Goal: Check status: Check status

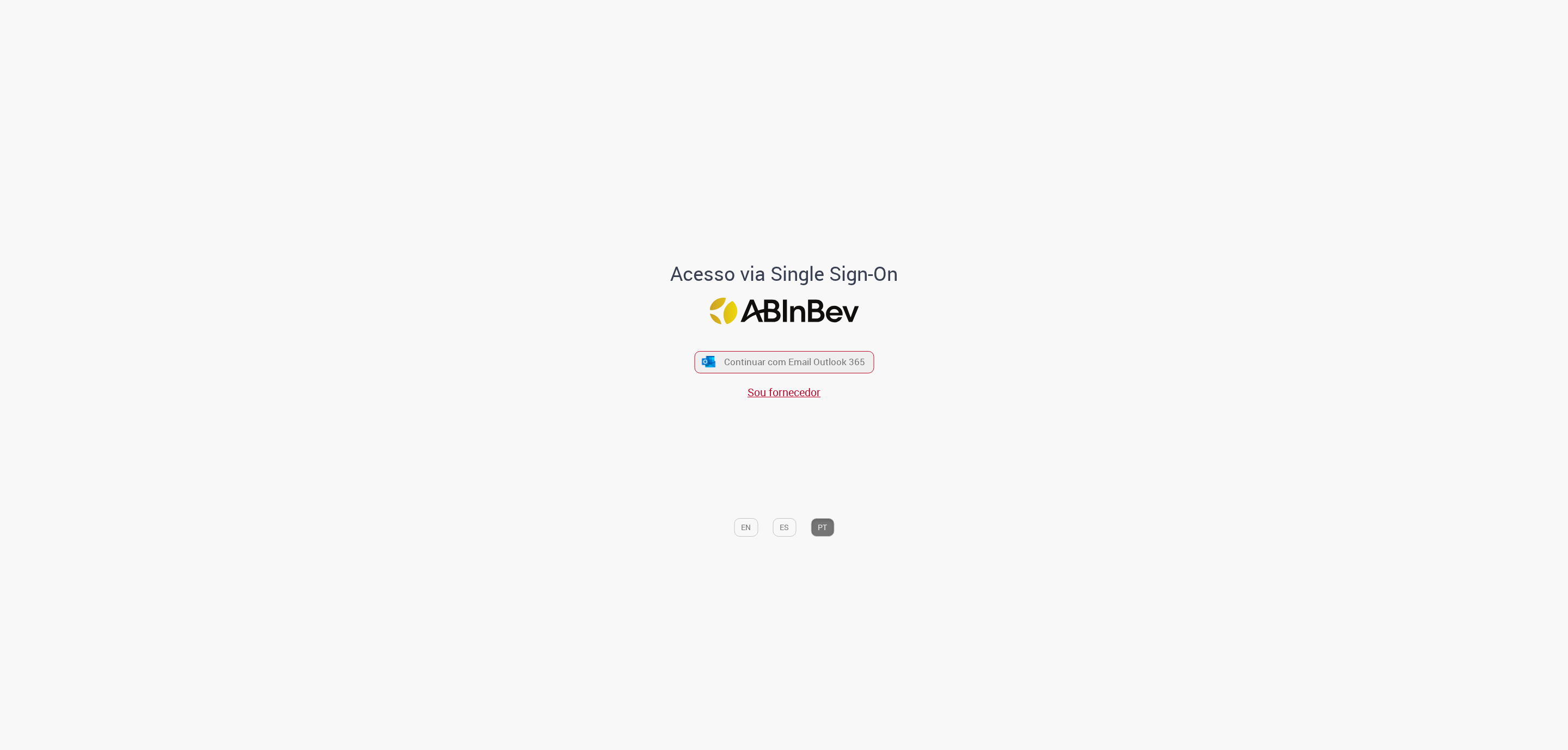
click at [798, 348] on div "Continuar com Email Outlook 365 Sou fornecedor" at bounding box center [784, 370] width 180 height 60
click at [802, 356] on span "Continuar com Email Outlook 365" at bounding box center [795, 362] width 144 height 13
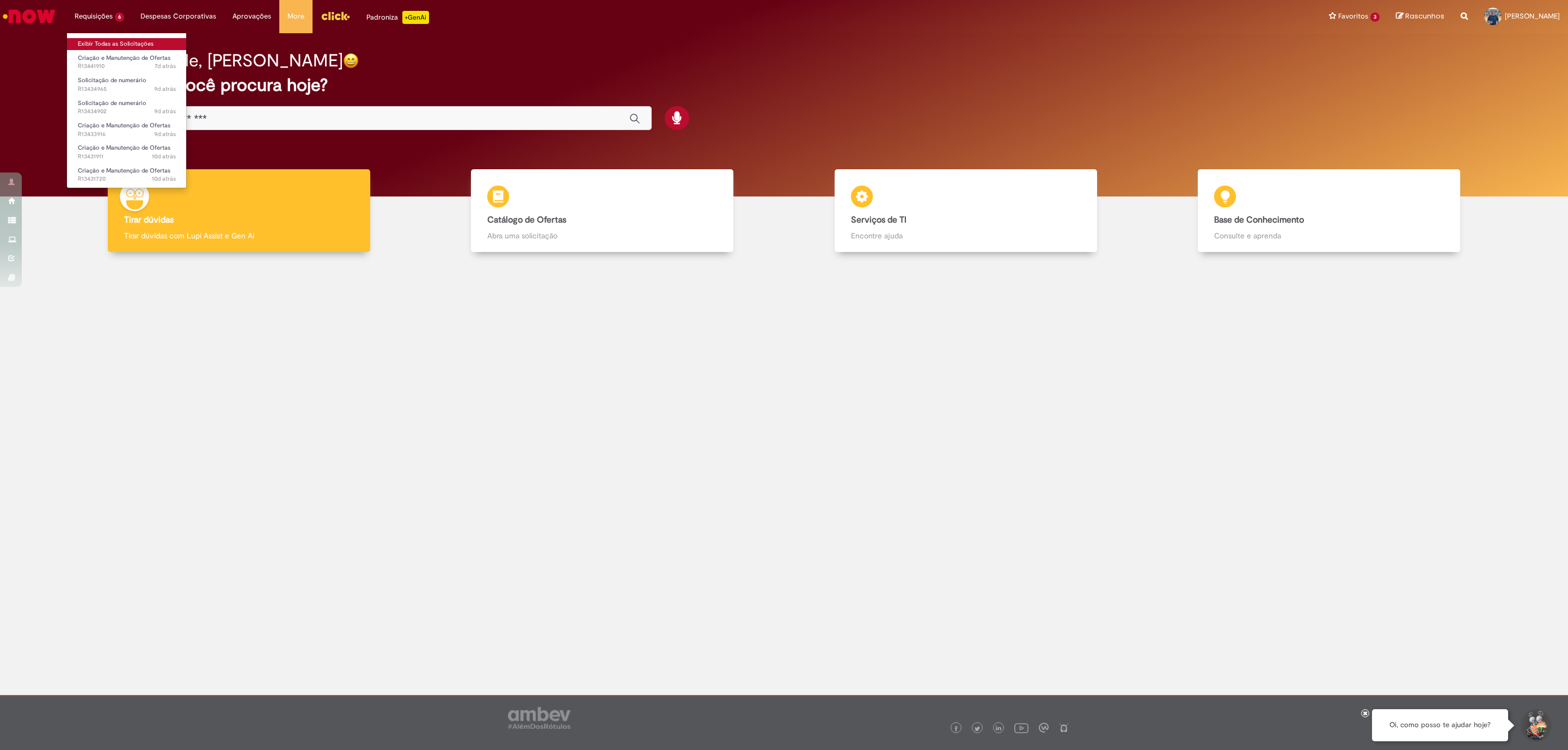
click at [115, 40] on link "Exibir Todas as Solicitações" at bounding box center [127, 44] width 120 height 12
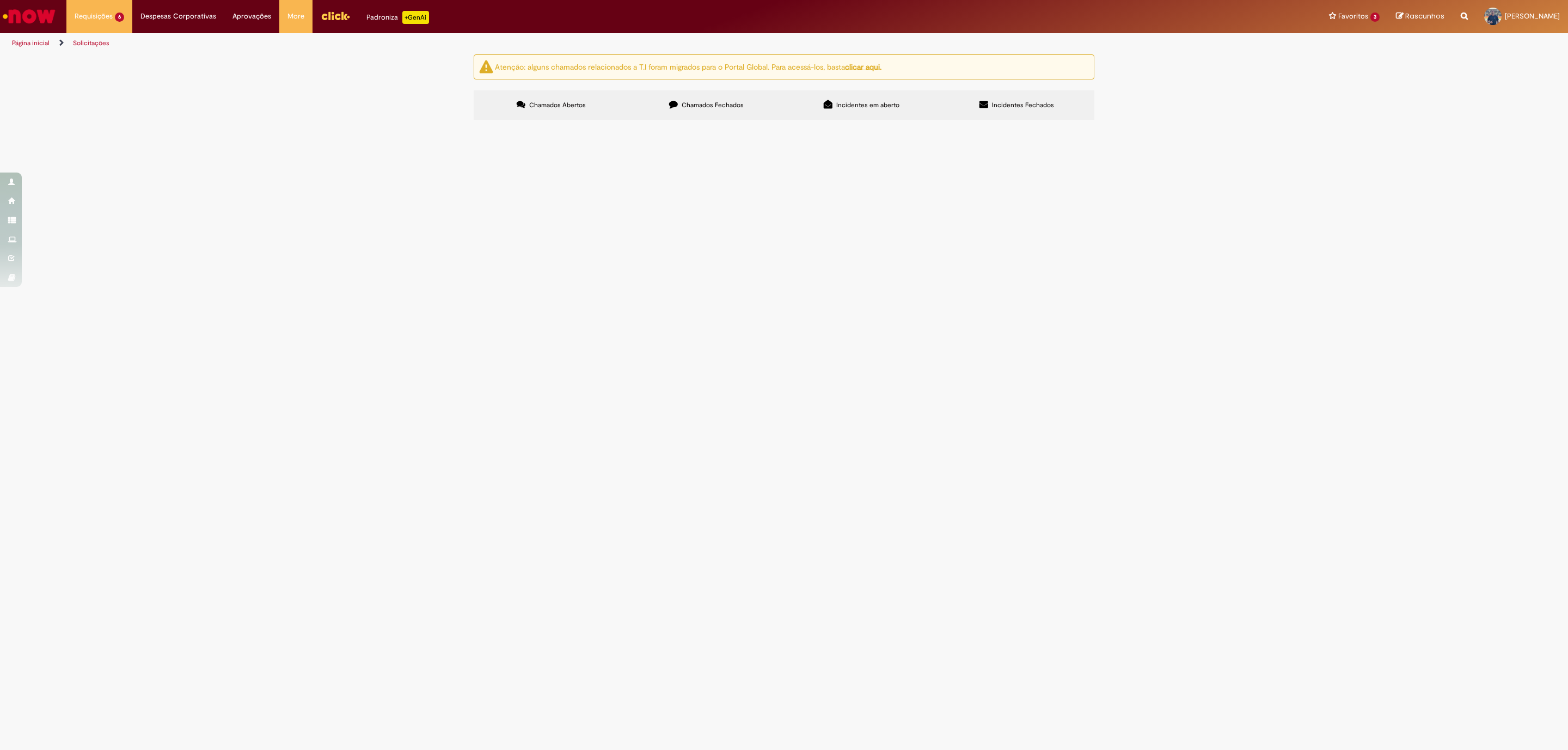
click at [0, 0] on span "Solicitação de numerário" at bounding box center [0, 0] width 0 height 0
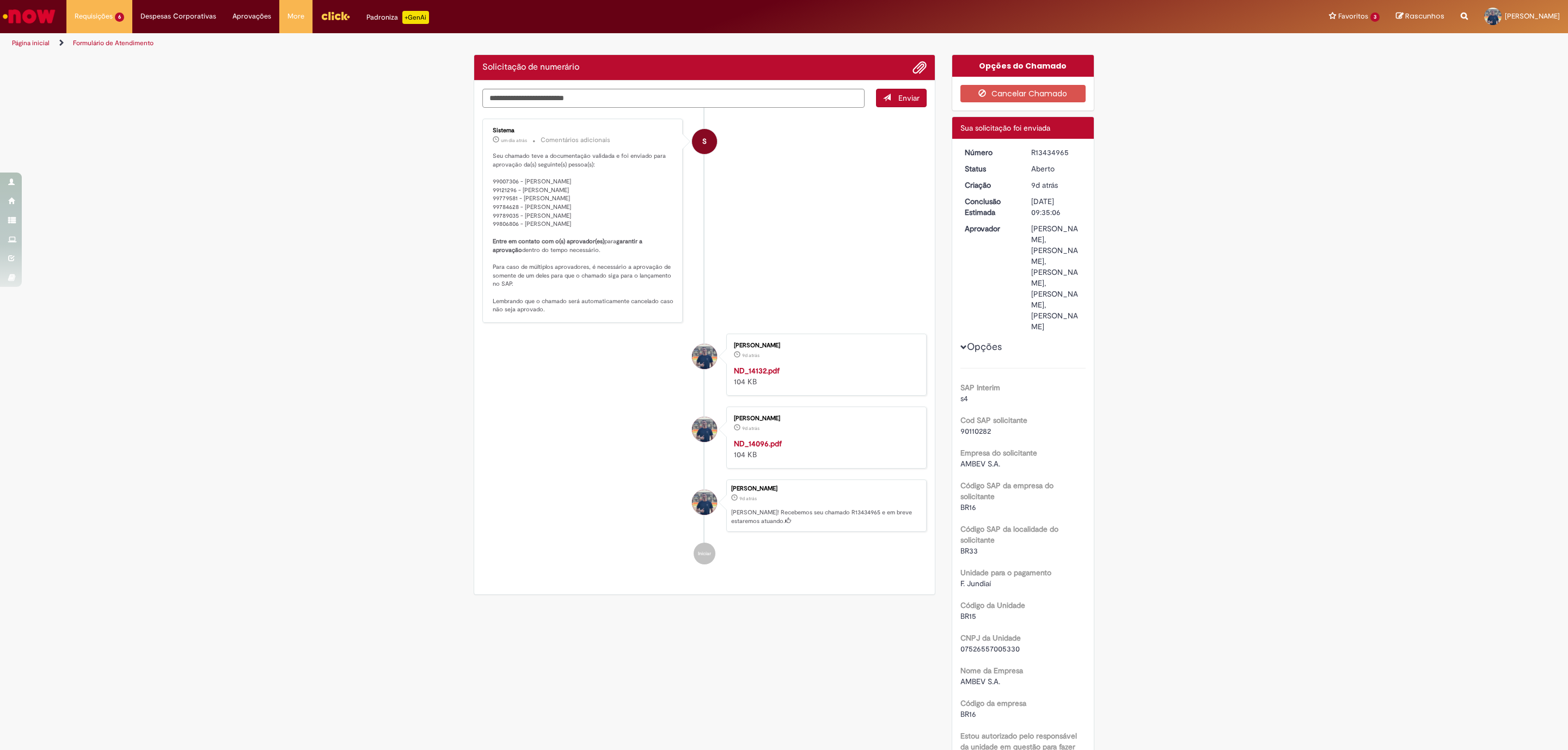
drag, startPoint x: 1050, startPoint y: 165, endPoint x: 1030, endPoint y: 168, distance: 20.2
click at [1031, 168] on div "Aberto" at bounding box center [1056, 169] width 50 height 11
click at [1074, 156] on div "R13434965" at bounding box center [1056, 152] width 50 height 11
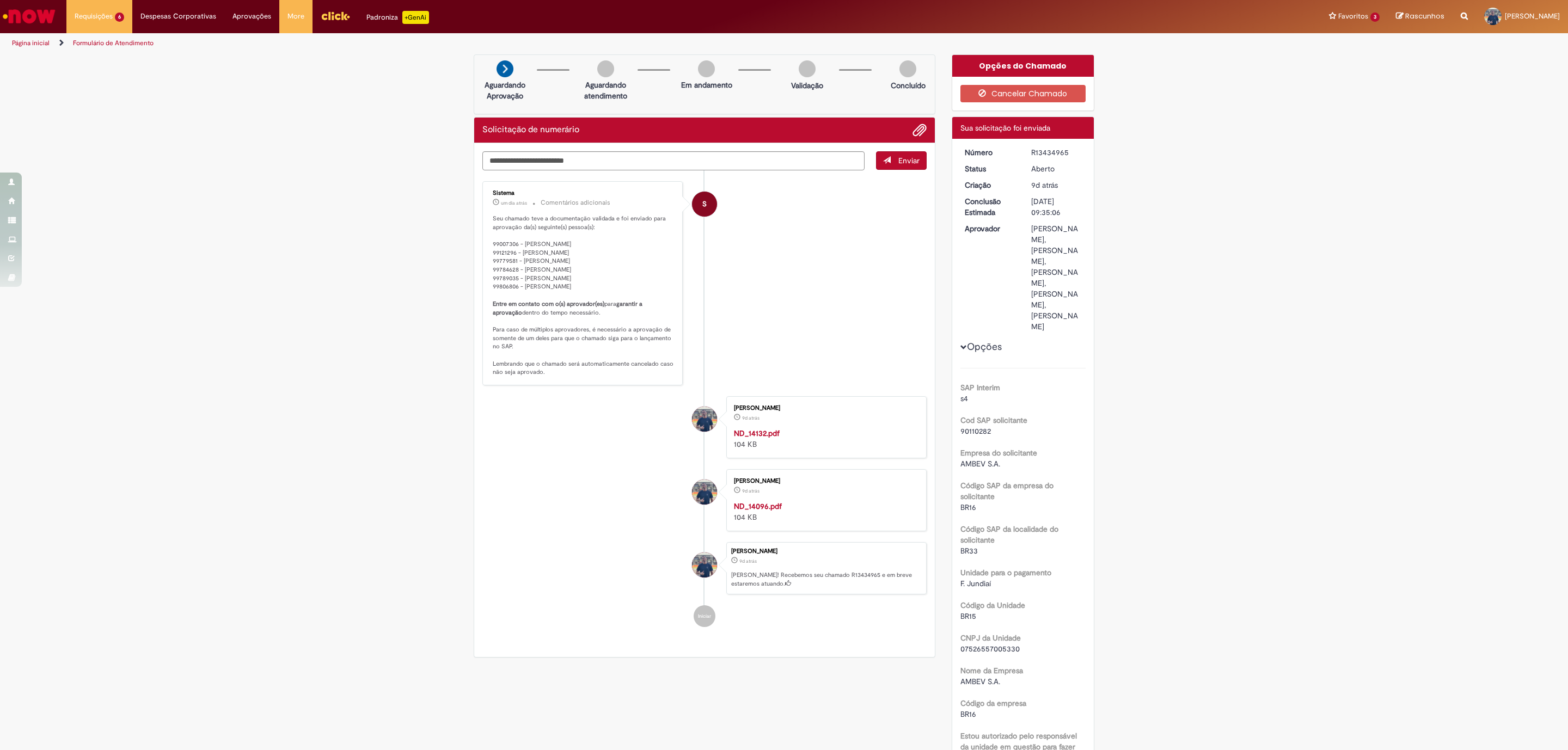
drag, startPoint x: 1059, startPoint y: 151, endPoint x: 1023, endPoint y: 152, distance: 36.0
click at [1023, 152] on dd "R13434965" at bounding box center [1056, 152] width 67 height 11
copy div "R13434965"
click at [876, 319] on li "S Sistema um dia atrás um dia atrás Comentários adicionais Seu chamado teve a d…" at bounding box center [705, 283] width 445 height 204
drag, startPoint x: 1021, startPoint y: 149, endPoint x: 1065, endPoint y: 156, distance: 44.6
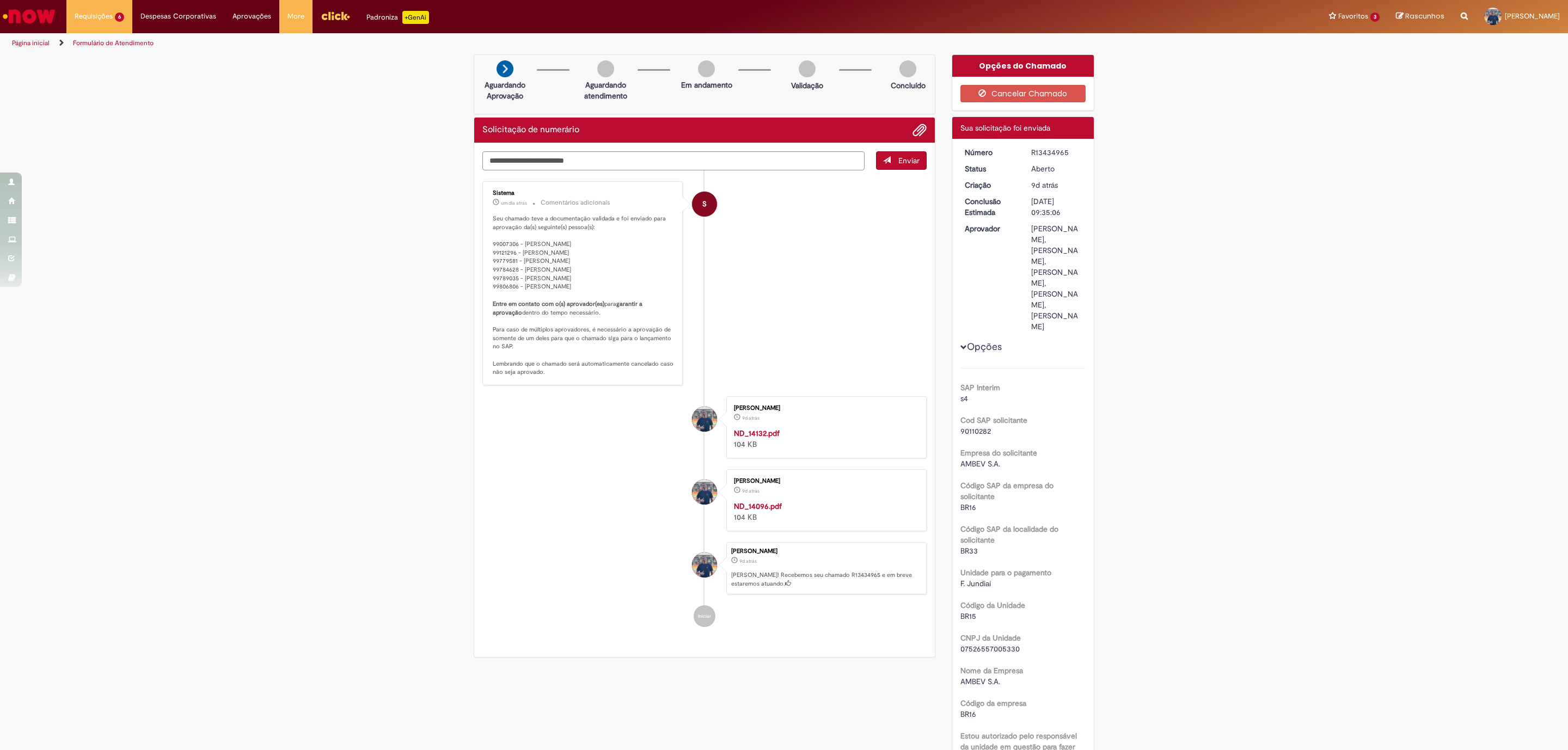
click at [1065, 156] on dd "R13434965" at bounding box center [1056, 152] width 67 height 11
copy div "R13434965"
click at [34, 18] on img "Ir para a Homepage" at bounding box center [29, 16] width 56 height 22
